Goal: Task Accomplishment & Management: Use online tool/utility

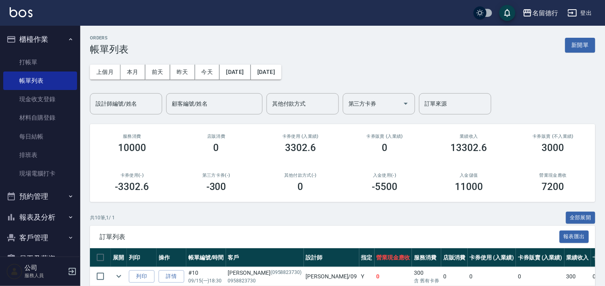
click at [121, 102] on input "設計師編號/姓名" at bounding box center [126, 104] width 65 height 14
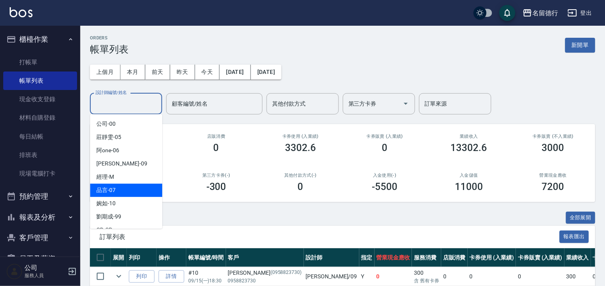
click at [112, 192] on span "品言 -07" at bounding box center [105, 190] width 19 height 8
type input "品言-07"
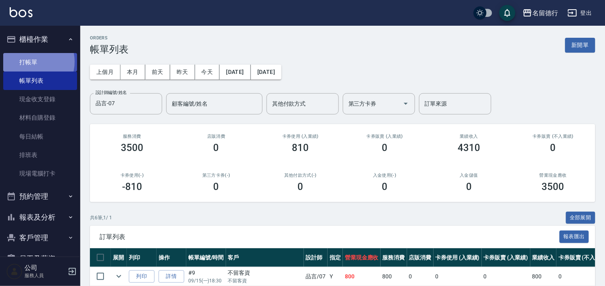
click at [30, 61] on link "打帳單" at bounding box center [40, 62] width 74 height 18
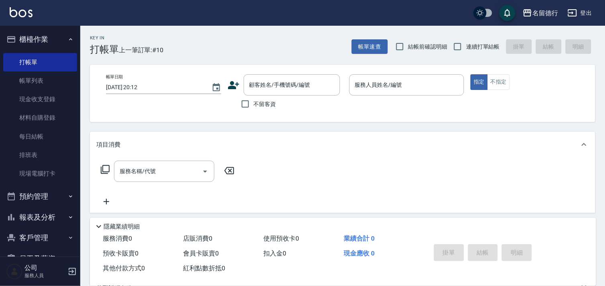
click at [256, 115] on div "帳單日期 2025/09/15 20:12 顧客姓名/手機號碼/編號 顧客姓名/手機號碼/編號 不留客資 服務人員姓名/編號 服務人員姓名/編號 指定 不指定" at bounding box center [342, 93] width 505 height 57
click at [248, 104] on input "不留客資" at bounding box center [245, 104] width 17 height 17
click at [248, 106] on input "不留客資" at bounding box center [245, 104] width 17 height 17
click at [251, 105] on input "不留客資" at bounding box center [245, 104] width 17 height 17
checkbox input "true"
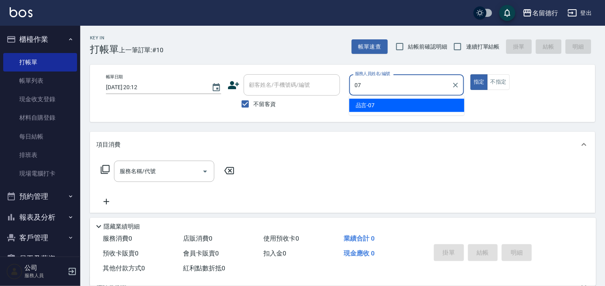
click at [384, 105] on div "品言 -07" at bounding box center [406, 105] width 115 height 13
type input "品言-07"
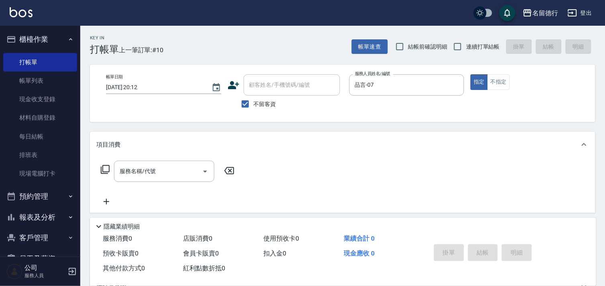
click at [105, 169] on icon at bounding box center [105, 170] width 10 height 10
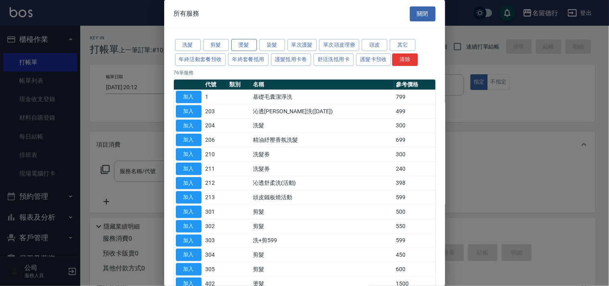
click at [246, 45] on button "燙髮" at bounding box center [244, 45] width 26 height 12
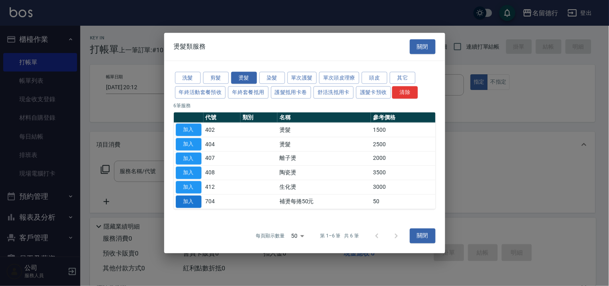
click at [191, 202] on button "加入" at bounding box center [189, 201] width 26 height 12
type input "補燙每捲50元(704)"
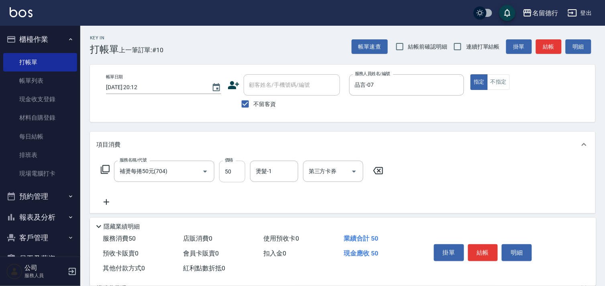
click at [238, 166] on input "50" at bounding box center [232, 172] width 26 height 22
type input "1500"
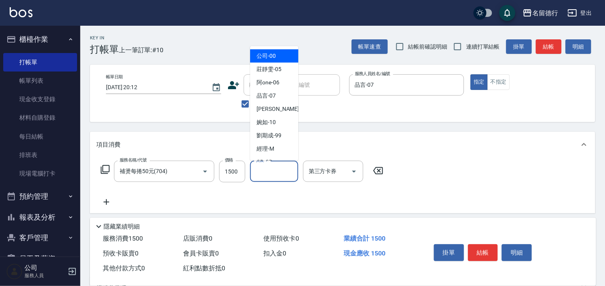
click at [282, 173] on input "燙髮-1" at bounding box center [274, 171] width 41 height 14
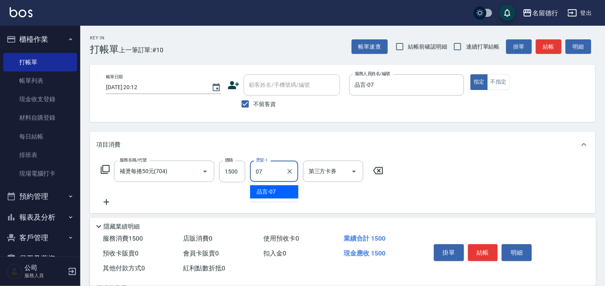
click at [282, 191] on div "品言 -07" at bounding box center [274, 191] width 48 height 13
type input "品言-07"
click at [480, 248] on button "結帳" at bounding box center [483, 252] width 30 height 17
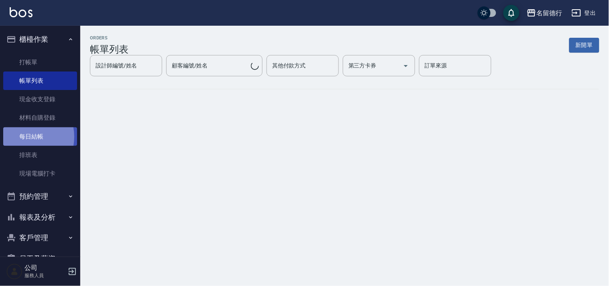
click at [23, 137] on link "每日結帳" at bounding box center [40, 136] width 74 height 18
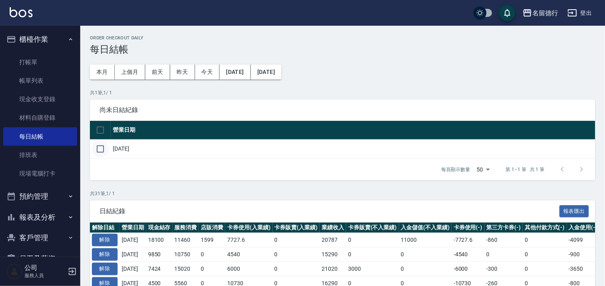
click at [97, 150] on input "checkbox" at bounding box center [100, 149] width 17 height 17
checkbox input "true"
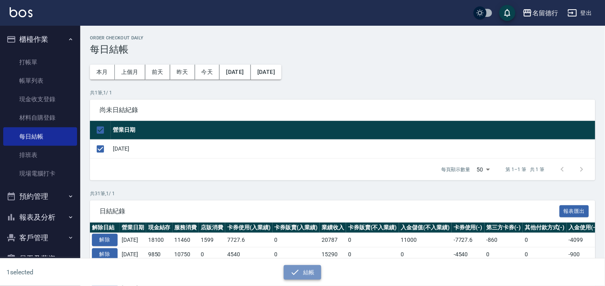
click at [304, 271] on button "結帳" at bounding box center [302, 272] width 37 height 15
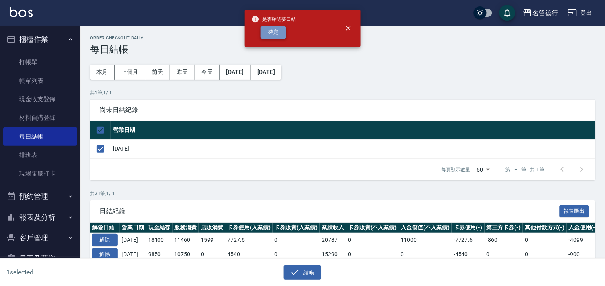
click at [267, 28] on button "確定" at bounding box center [274, 32] width 26 height 12
checkbox input "false"
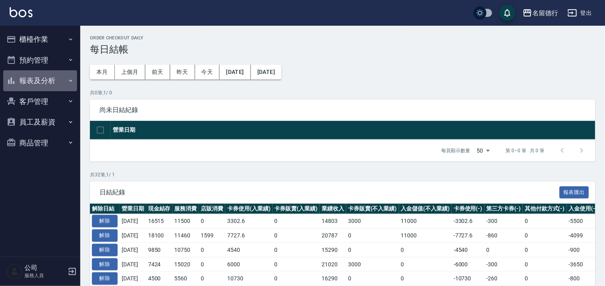
click at [49, 79] on button "報表及分析" at bounding box center [40, 80] width 74 height 21
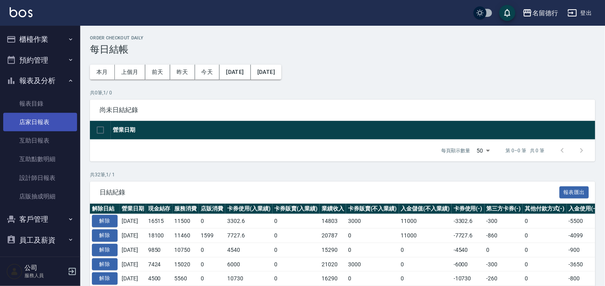
click at [42, 119] on link "店家日報表" at bounding box center [40, 122] width 74 height 18
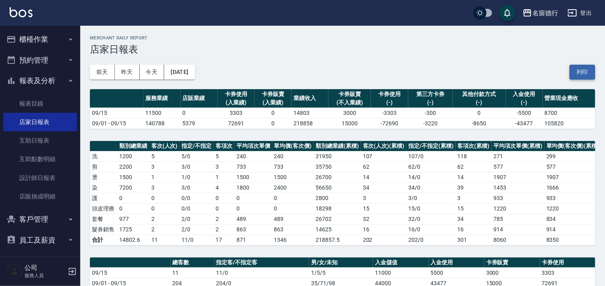
click at [583, 67] on button "列印" at bounding box center [583, 72] width 26 height 15
drag, startPoint x: 37, startPoint y: 181, endPoint x: 46, endPoint y: 179, distance: 9.0
click at [37, 181] on link "設計師日報表" at bounding box center [40, 178] width 74 height 18
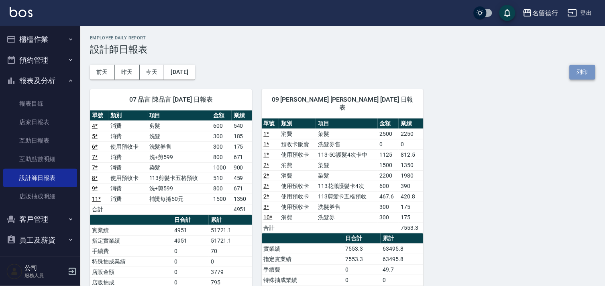
click at [581, 71] on button "列印" at bounding box center [583, 72] width 26 height 15
click at [581, 68] on button "列印" at bounding box center [583, 72] width 26 height 15
click at [411, 202] on td "175" at bounding box center [411, 207] width 25 height 10
click at [588, 73] on button "列印" at bounding box center [583, 72] width 26 height 15
